Goal: Task Accomplishment & Management: Use online tool/utility

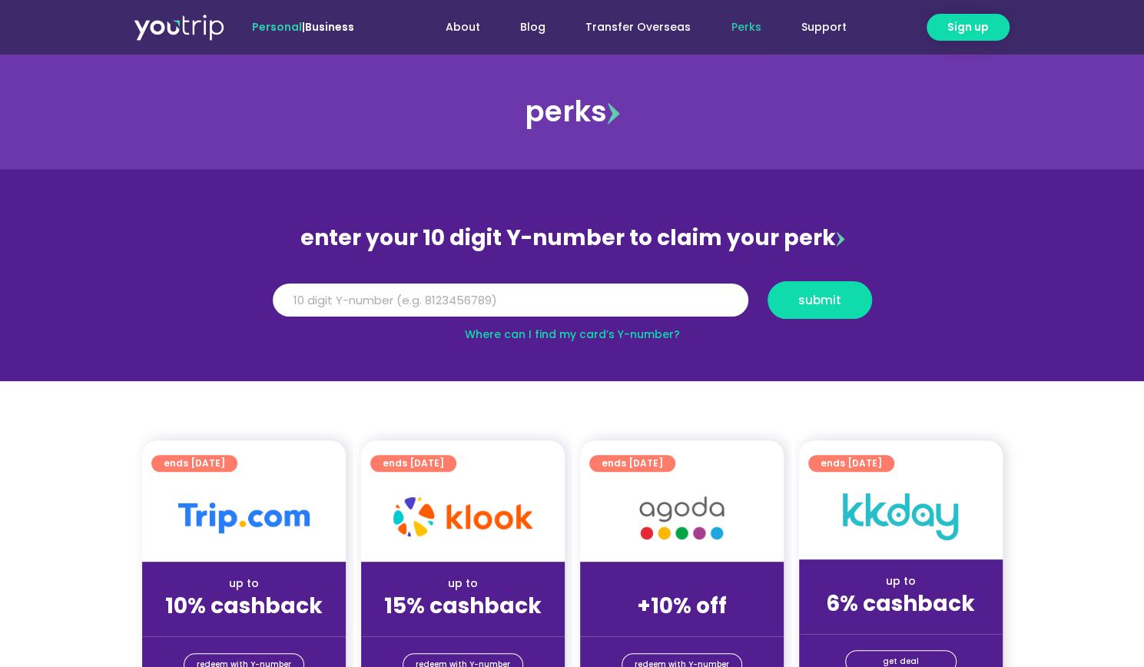
click at [640, 332] on link "Where can I find my card’s Y-number?" at bounding box center [572, 333] width 215 height 15
click at [461, 299] on input "Y Number" at bounding box center [510, 300] width 475 height 34
type input "8114373913"
click at [809, 290] on button "submit" at bounding box center [819, 300] width 104 height 38
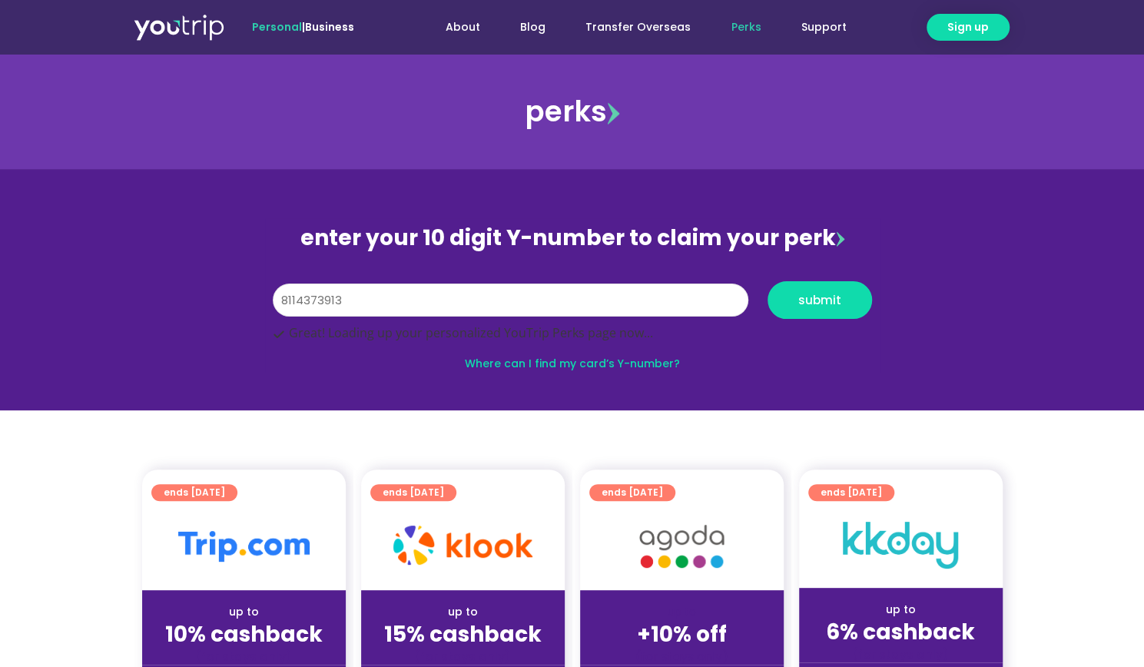
click at [463, 283] on input "8114373913" at bounding box center [510, 300] width 475 height 34
click at [469, 283] on input "8114373913" at bounding box center [510, 300] width 475 height 34
type input "8114373913"
click at [832, 294] on span "submit" at bounding box center [819, 300] width 43 height 12
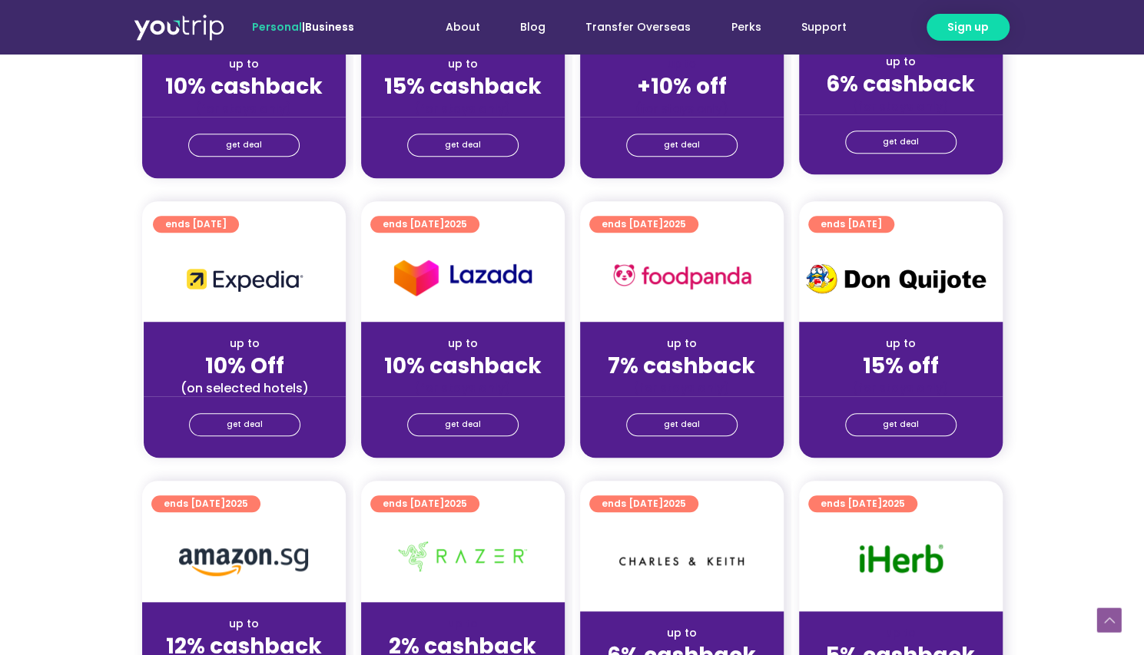
scroll to position [614, 0]
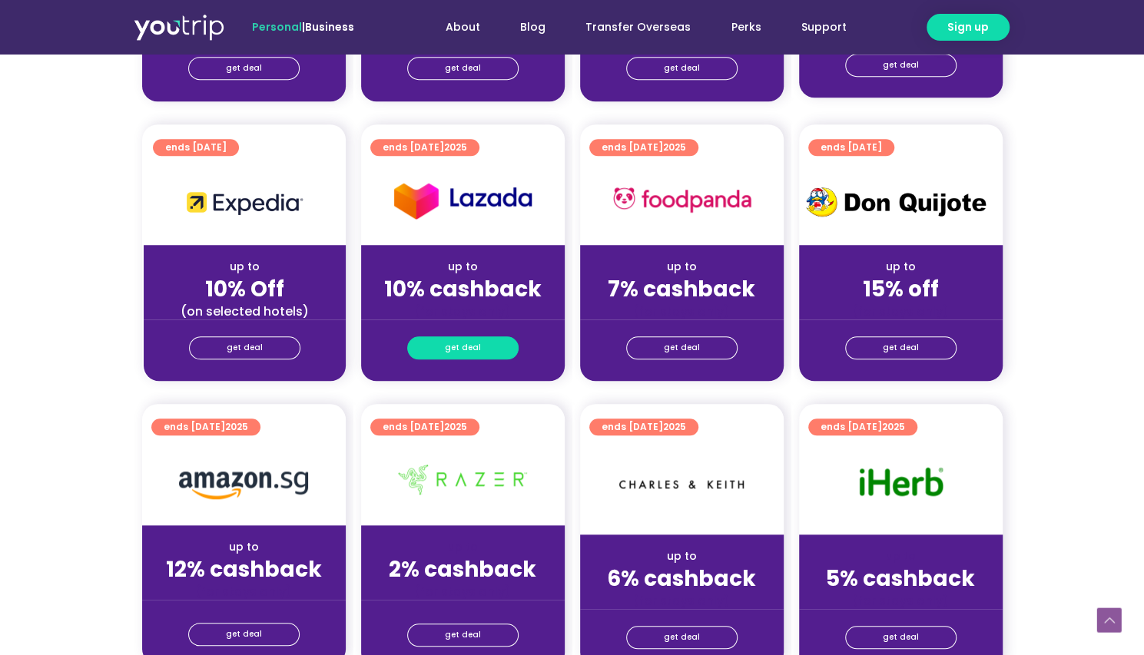
click at [472, 354] on span "get deal" at bounding box center [463, 348] width 36 height 22
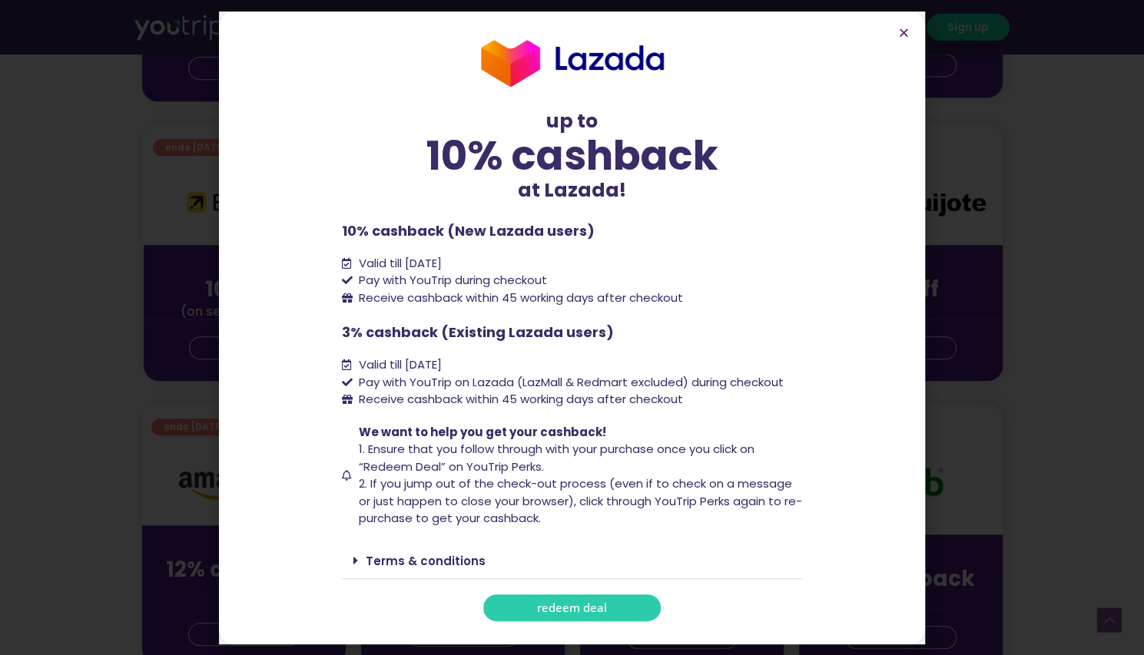
click at [633, 604] on link "redeem deal" at bounding box center [571, 607] width 177 height 27
